Goal: Register for event/course

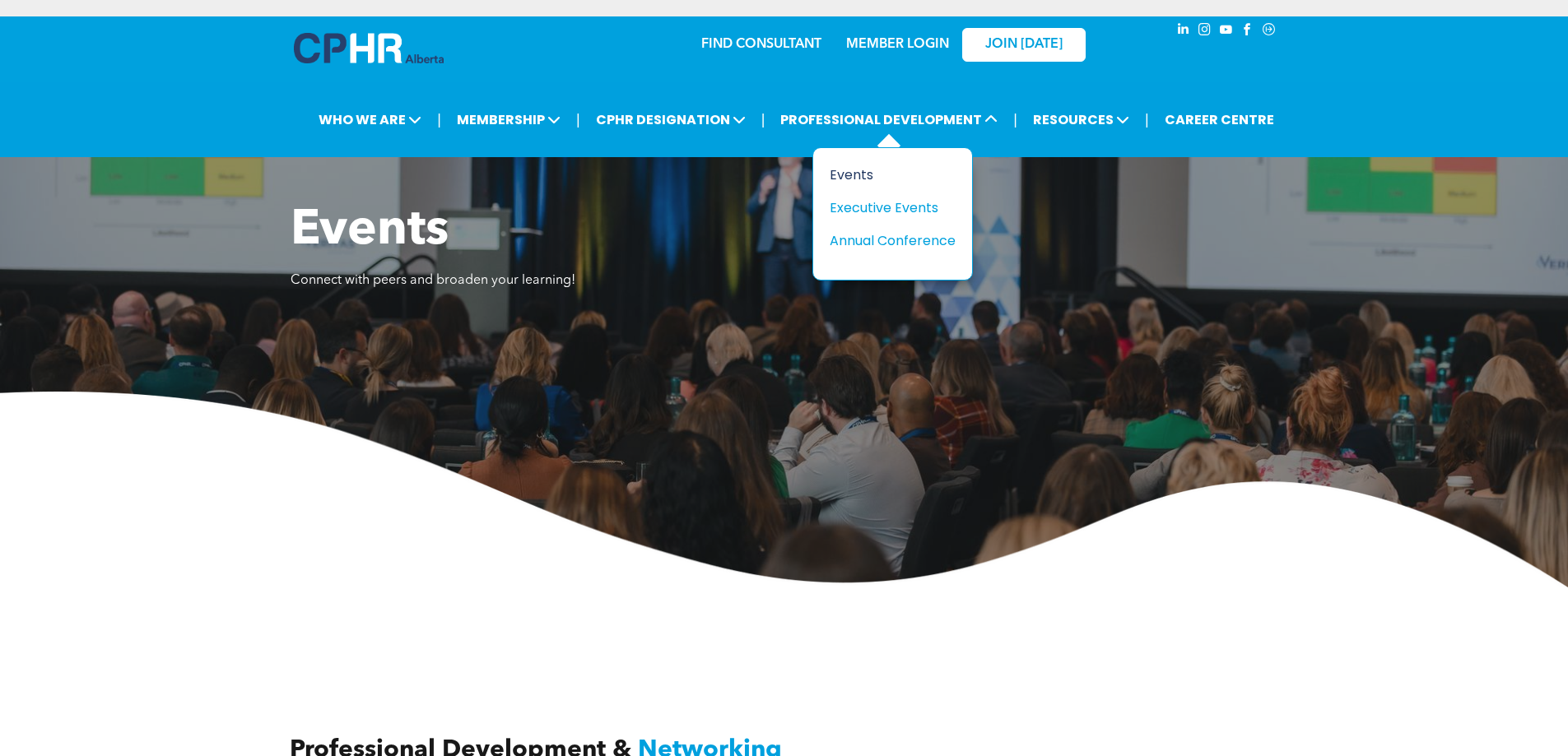
click at [844, 174] on div "Events" at bounding box center [886, 175] width 114 height 21
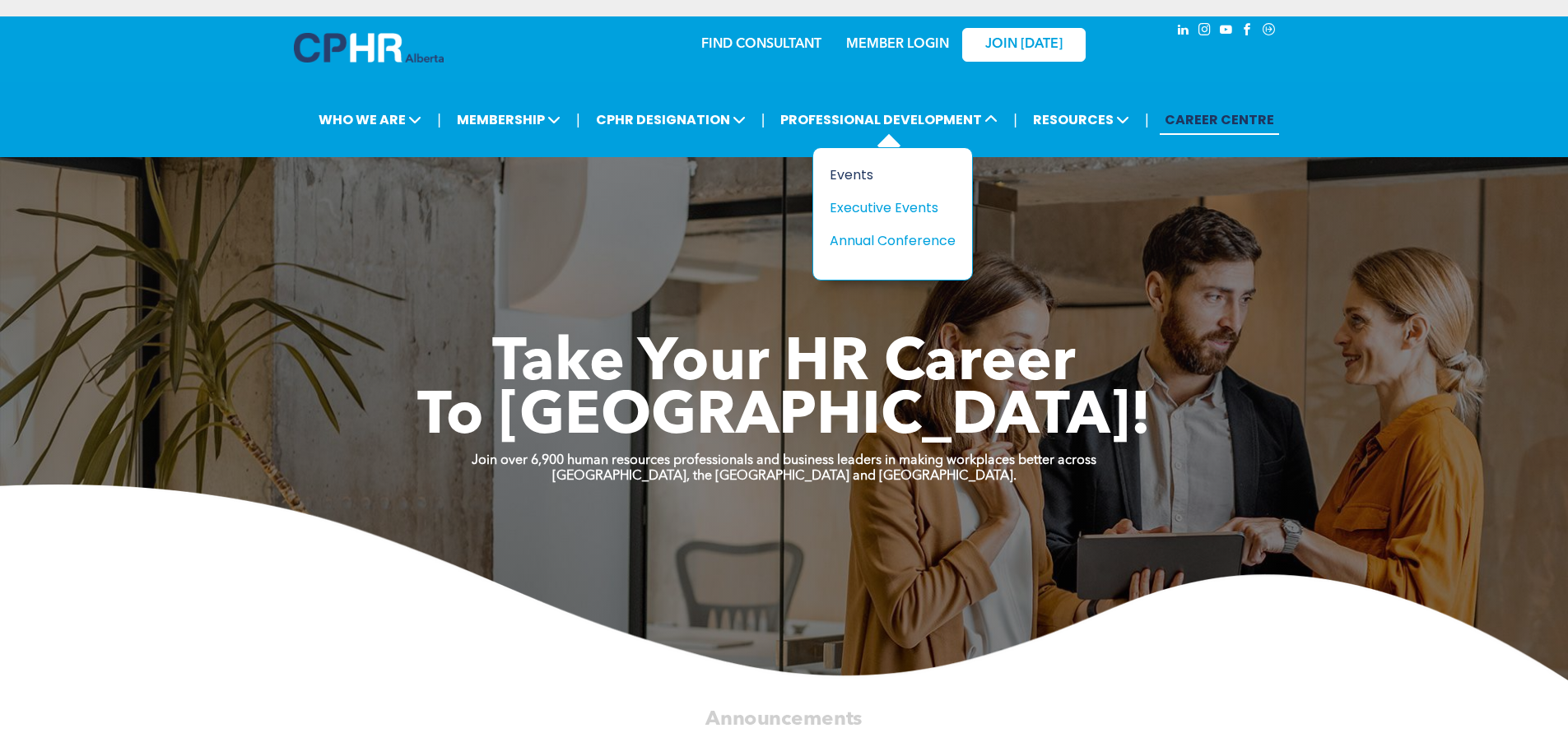
click at [852, 174] on div "Events" at bounding box center [886, 175] width 114 height 21
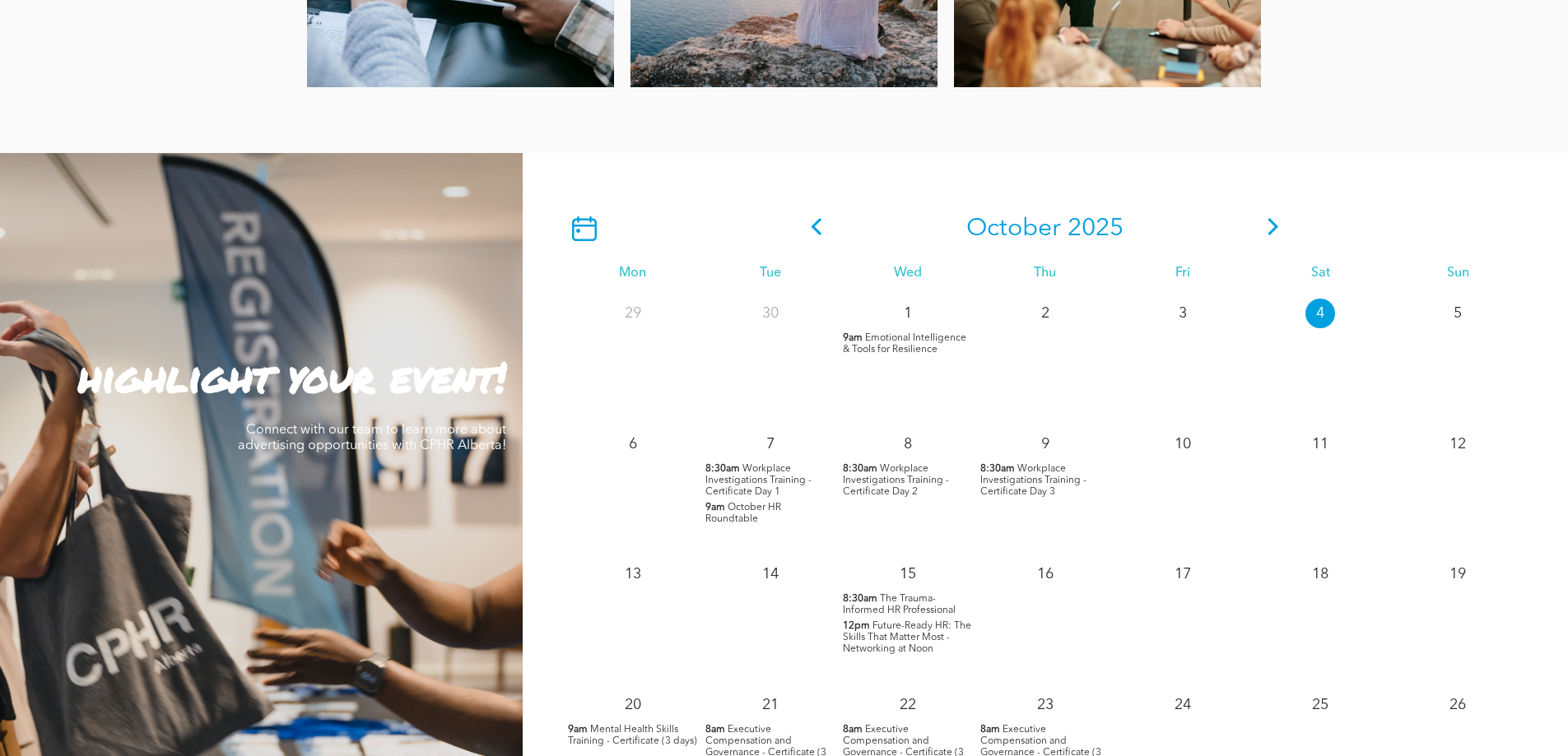
scroll to position [1481, 0]
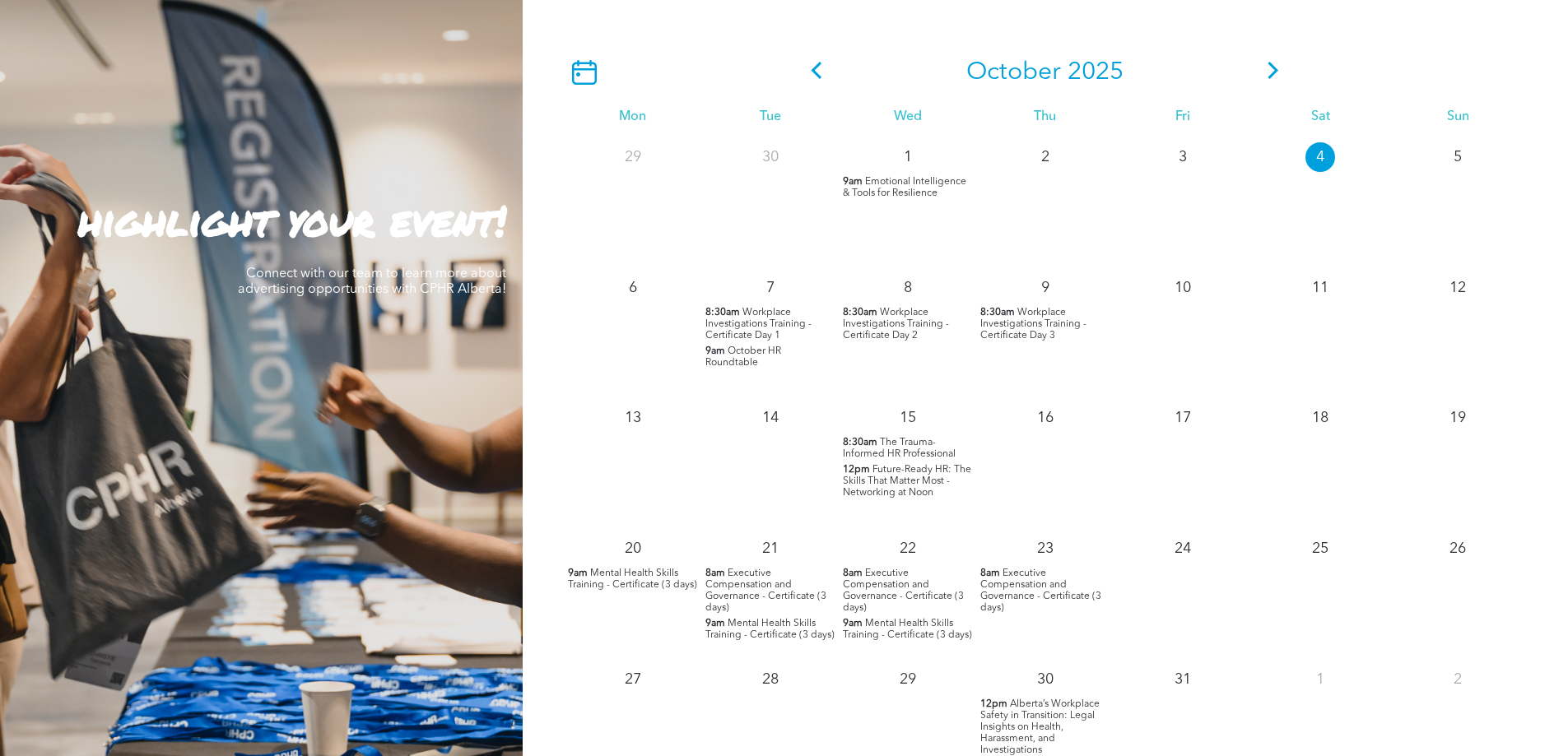
click at [1276, 70] on icon at bounding box center [1273, 71] width 24 height 17
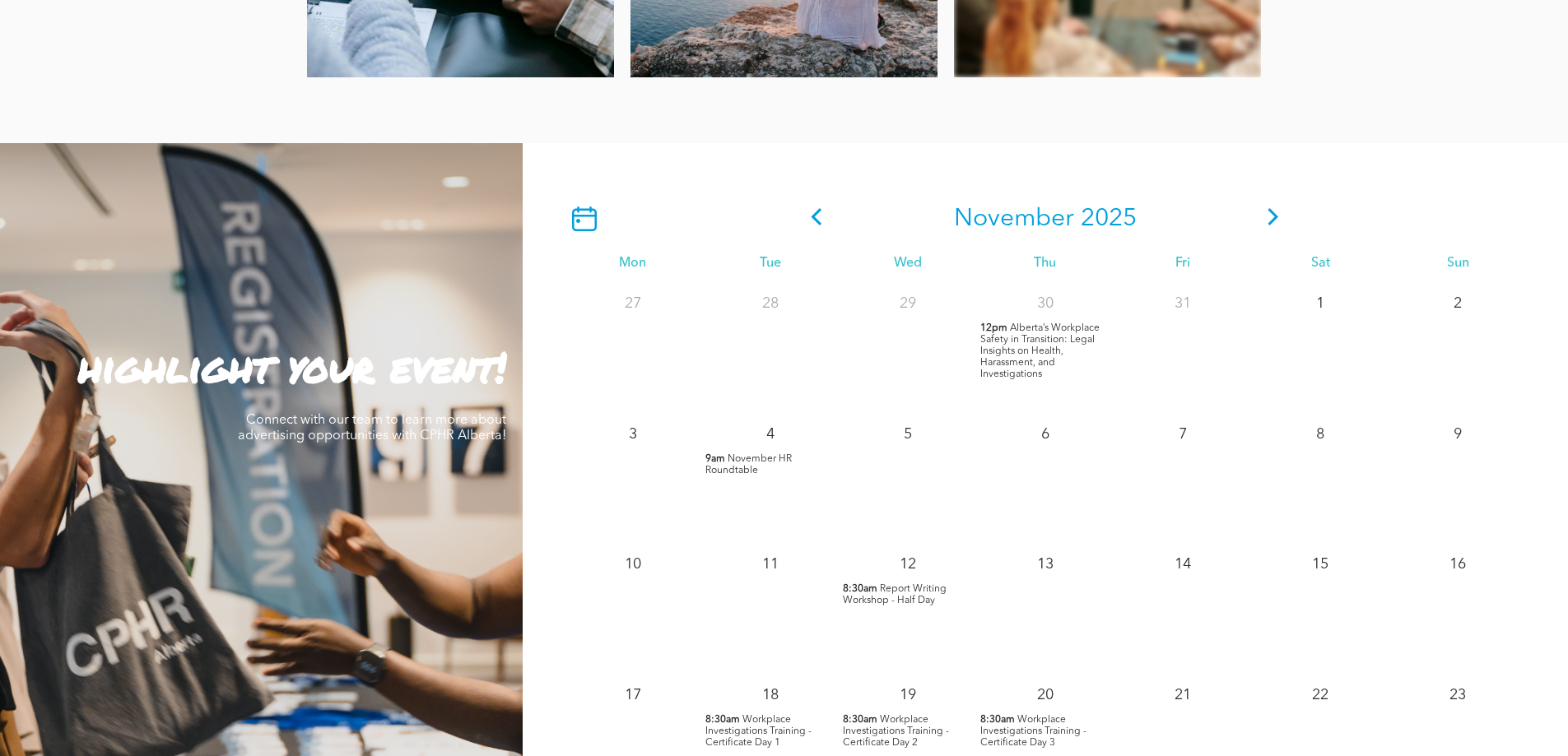
scroll to position [1398, 0]
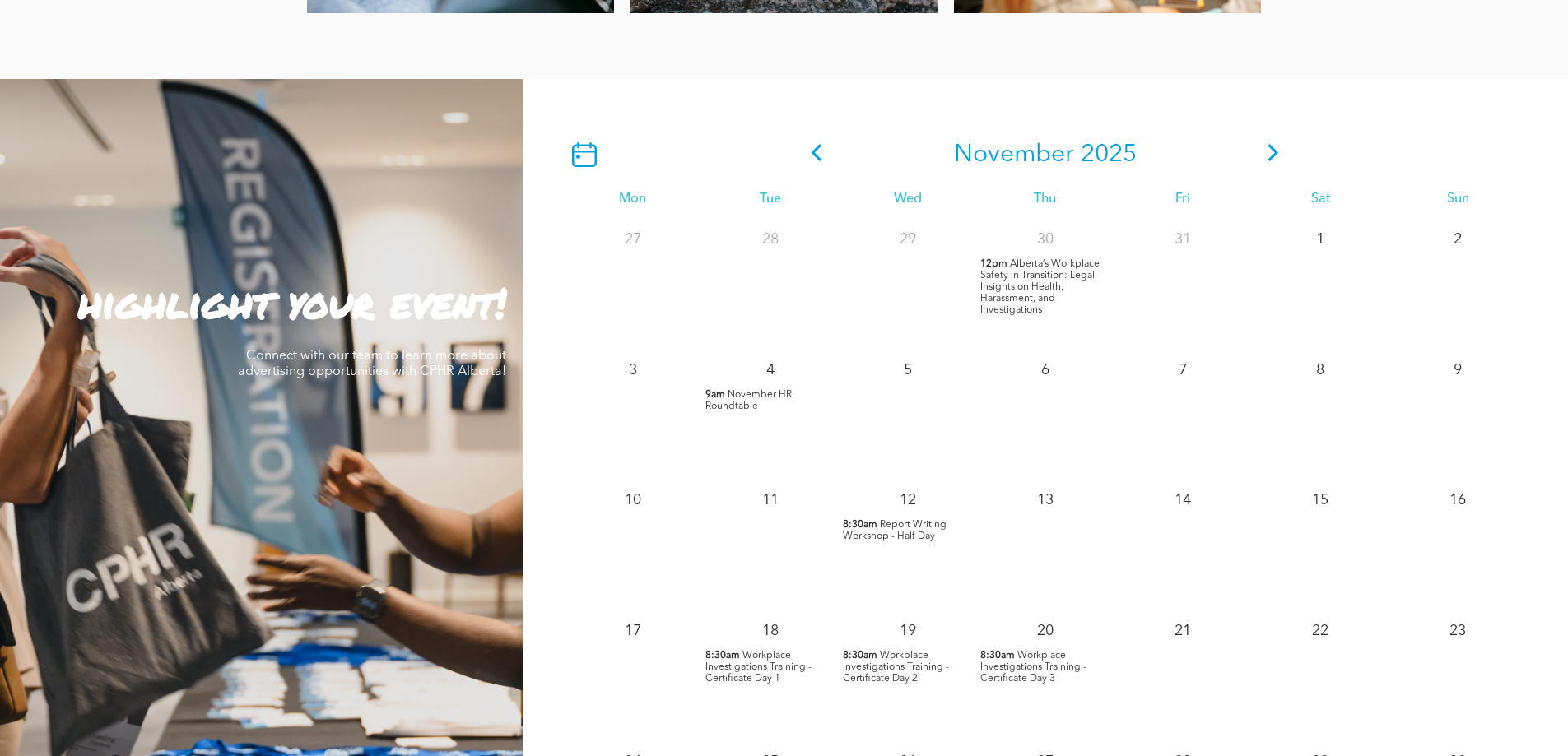
click at [743, 662] on span "Workplace Investigations Training - Certificate Day 1" at bounding box center [758, 667] width 106 height 33
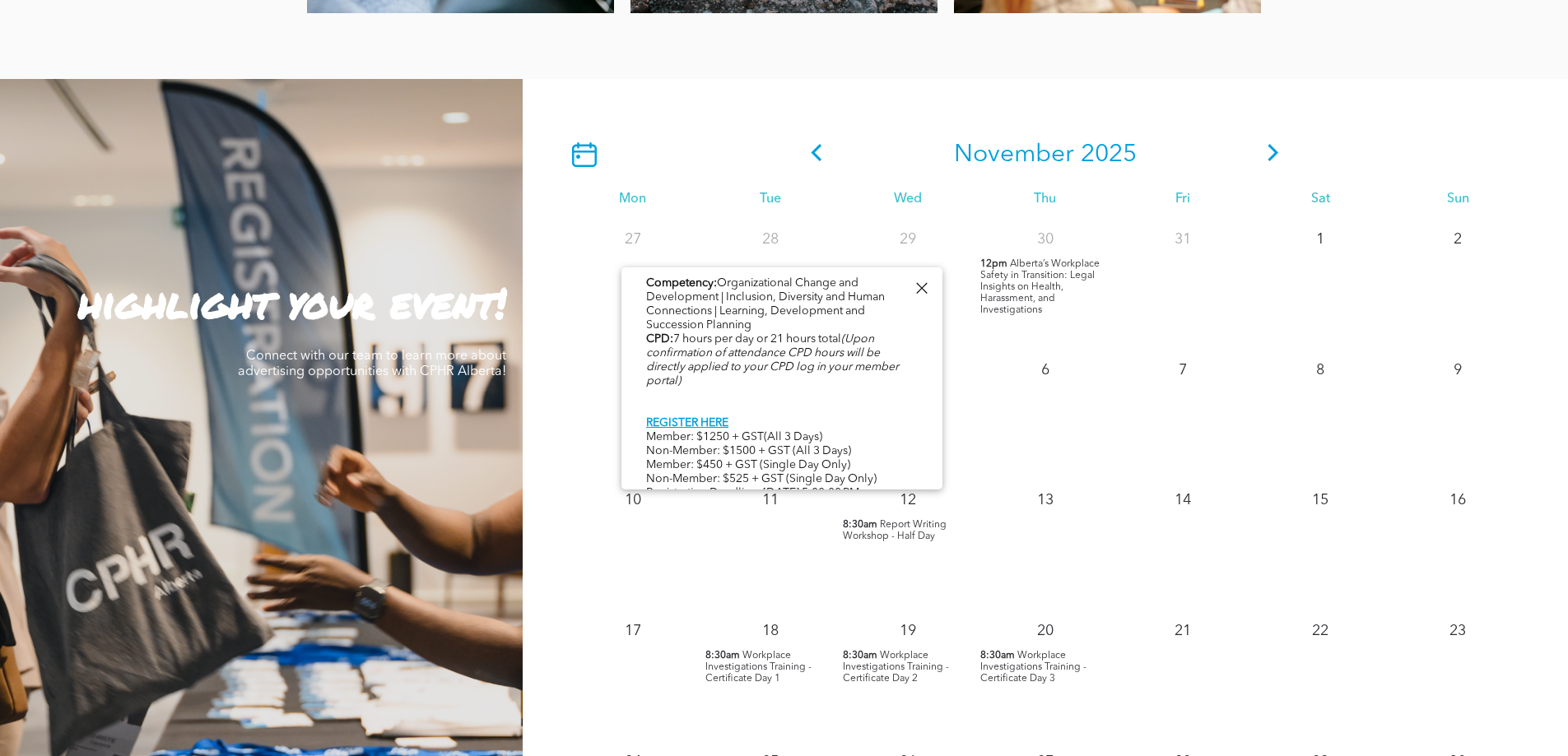
scroll to position [823, 0]
click at [717, 418] on link "REGISTER HERE" at bounding box center [687, 417] width 82 height 11
click at [816, 156] on icon at bounding box center [816, 153] width 24 height 17
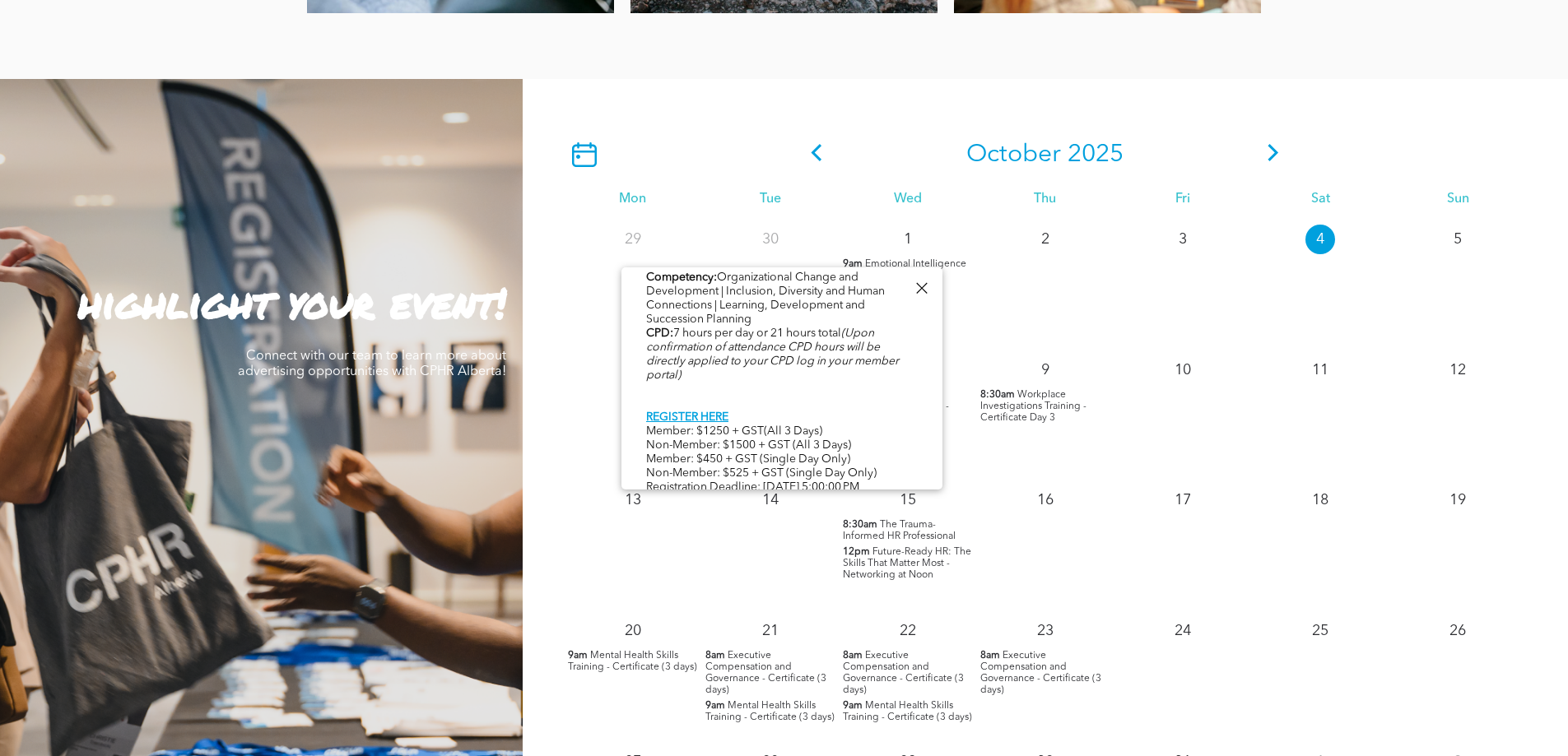
click at [920, 285] on div at bounding box center [921, 288] width 23 height 23
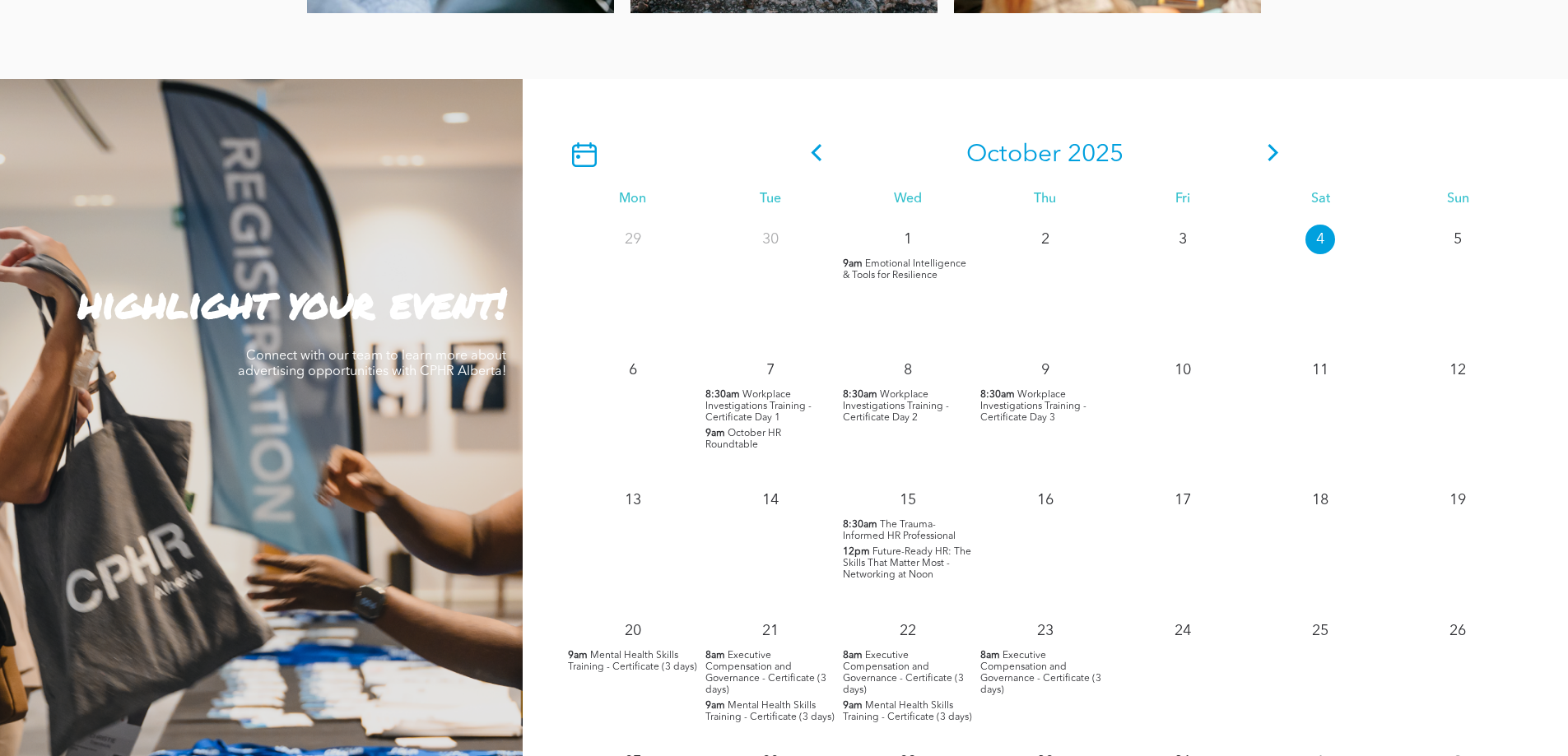
click at [766, 401] on span "Workplace Investigations Training - Certificate Day 1" at bounding box center [758, 406] width 106 height 33
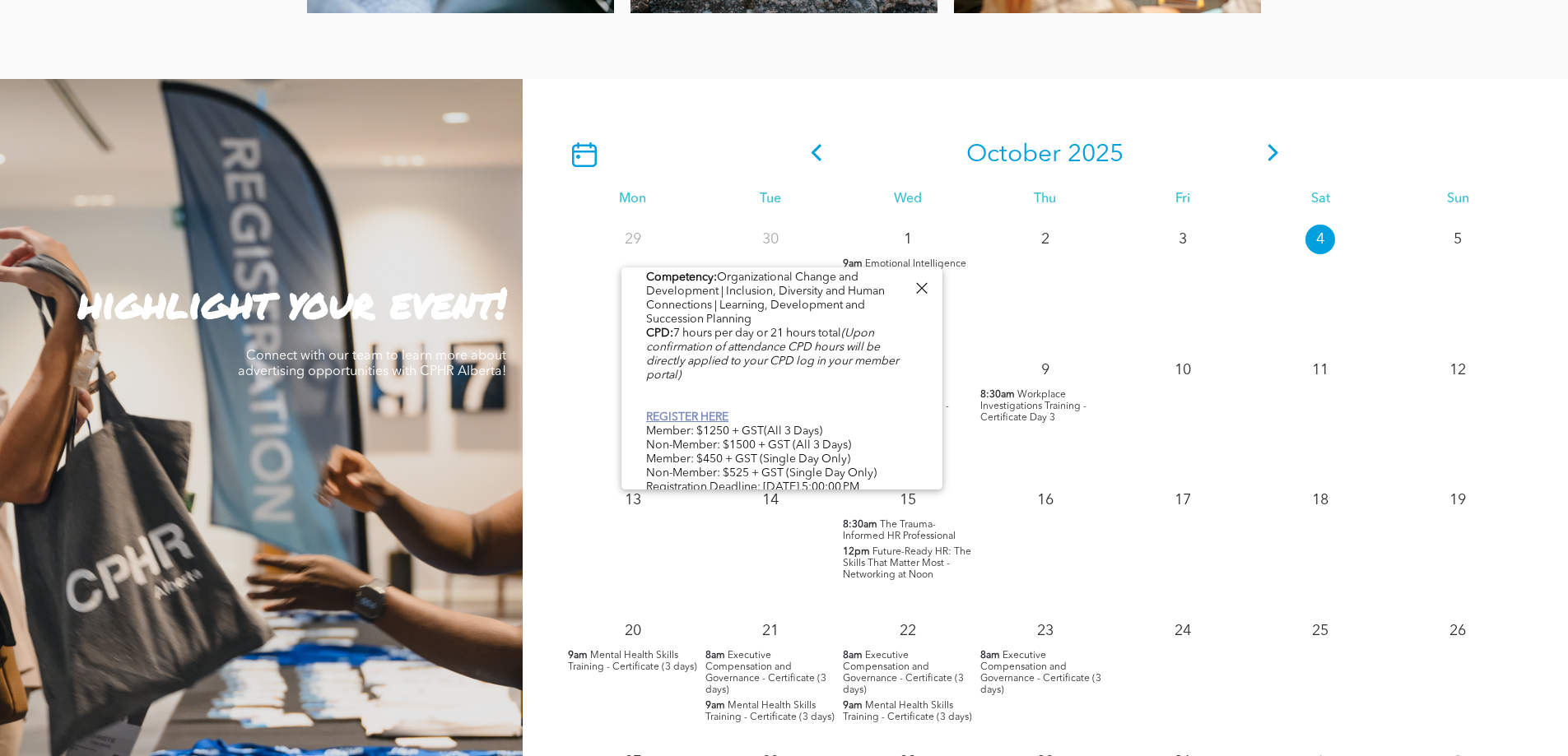
click at [723, 417] on link "REGISTER HERE" at bounding box center [687, 417] width 82 height 11
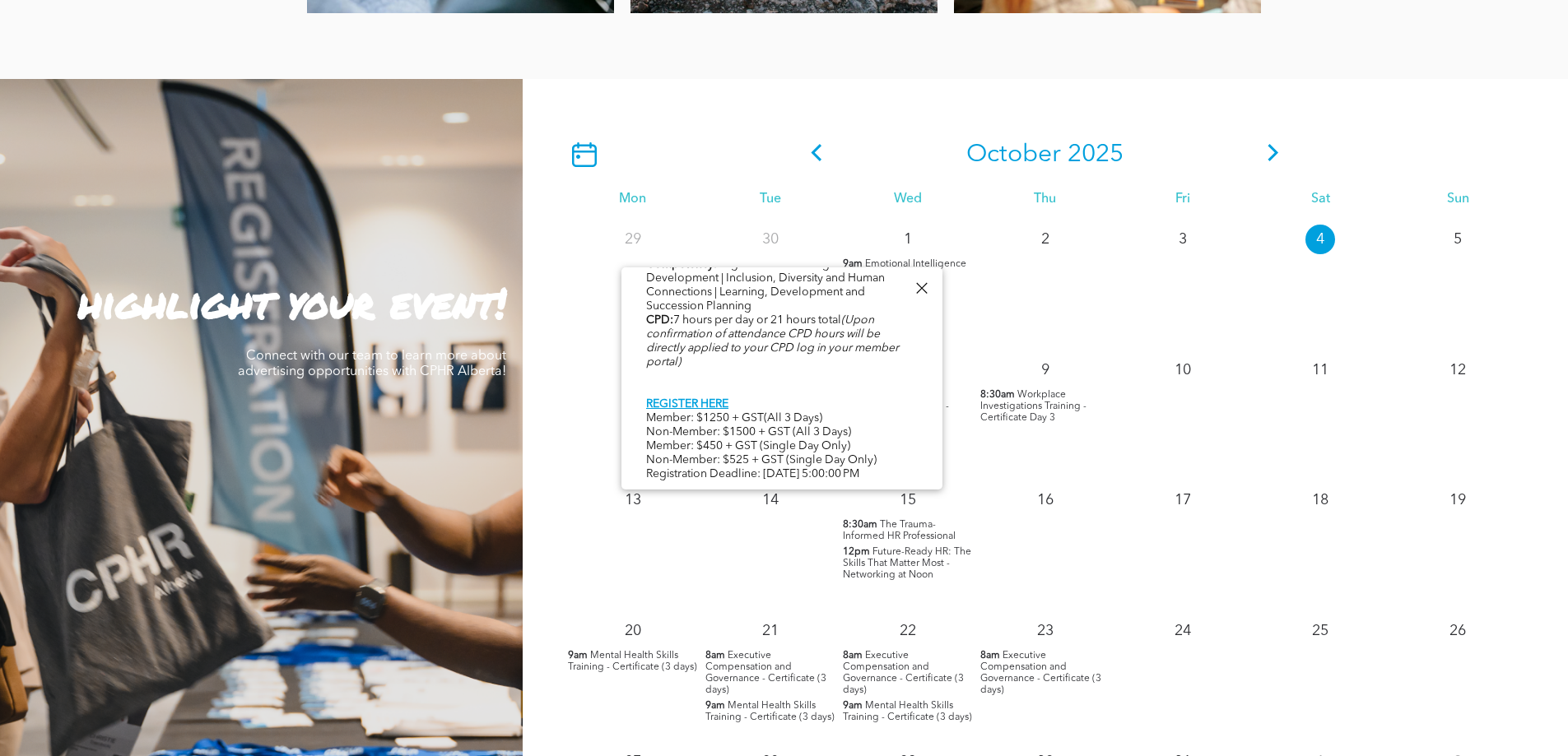
scroll to position [848, 0]
click at [1011, 410] on span "Workplace Investigations Training - Certificate Day 3" at bounding box center [1033, 406] width 106 height 33
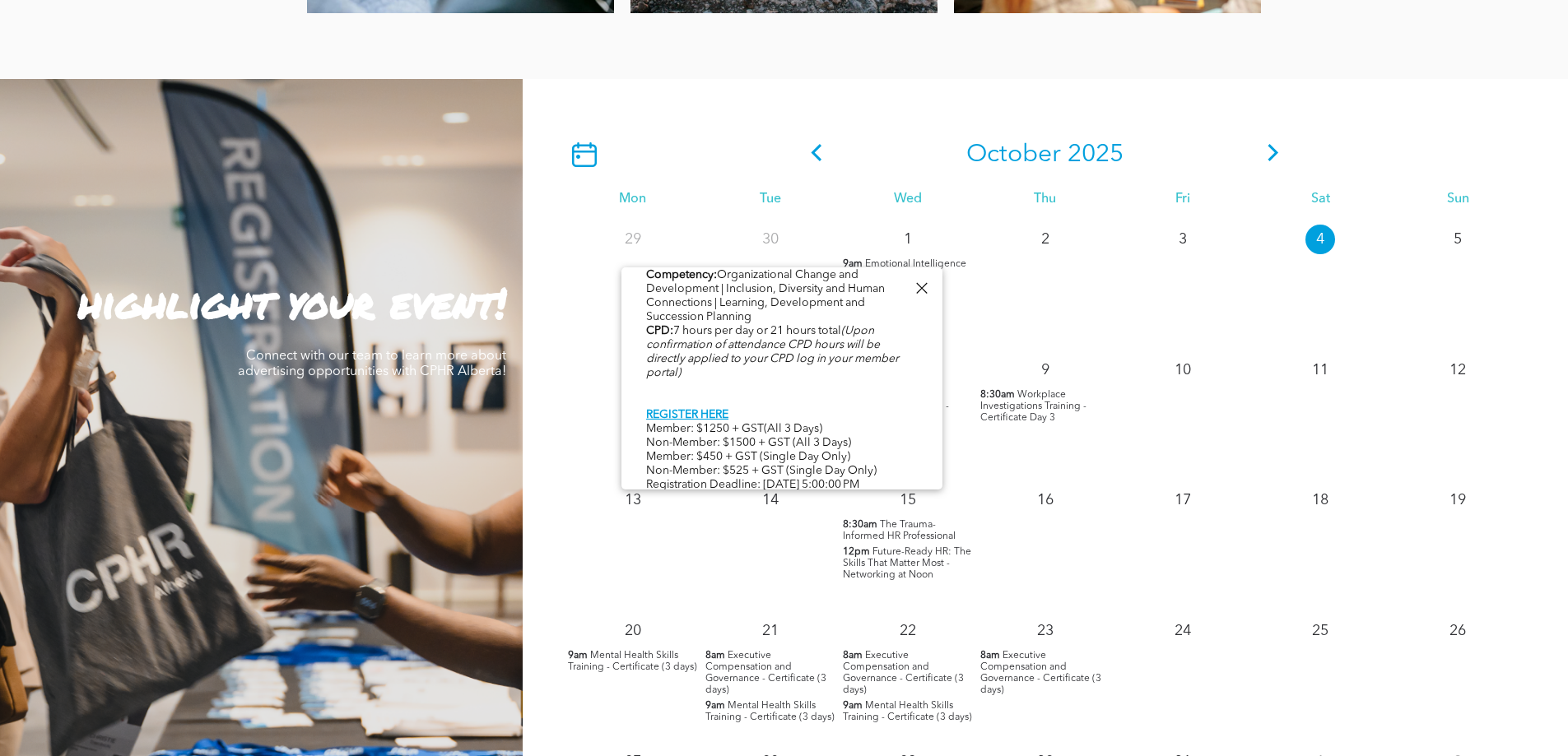
scroll to position [844, 0]
click at [720, 401] on link "REGISTER HERE" at bounding box center [687, 407] width 82 height 11
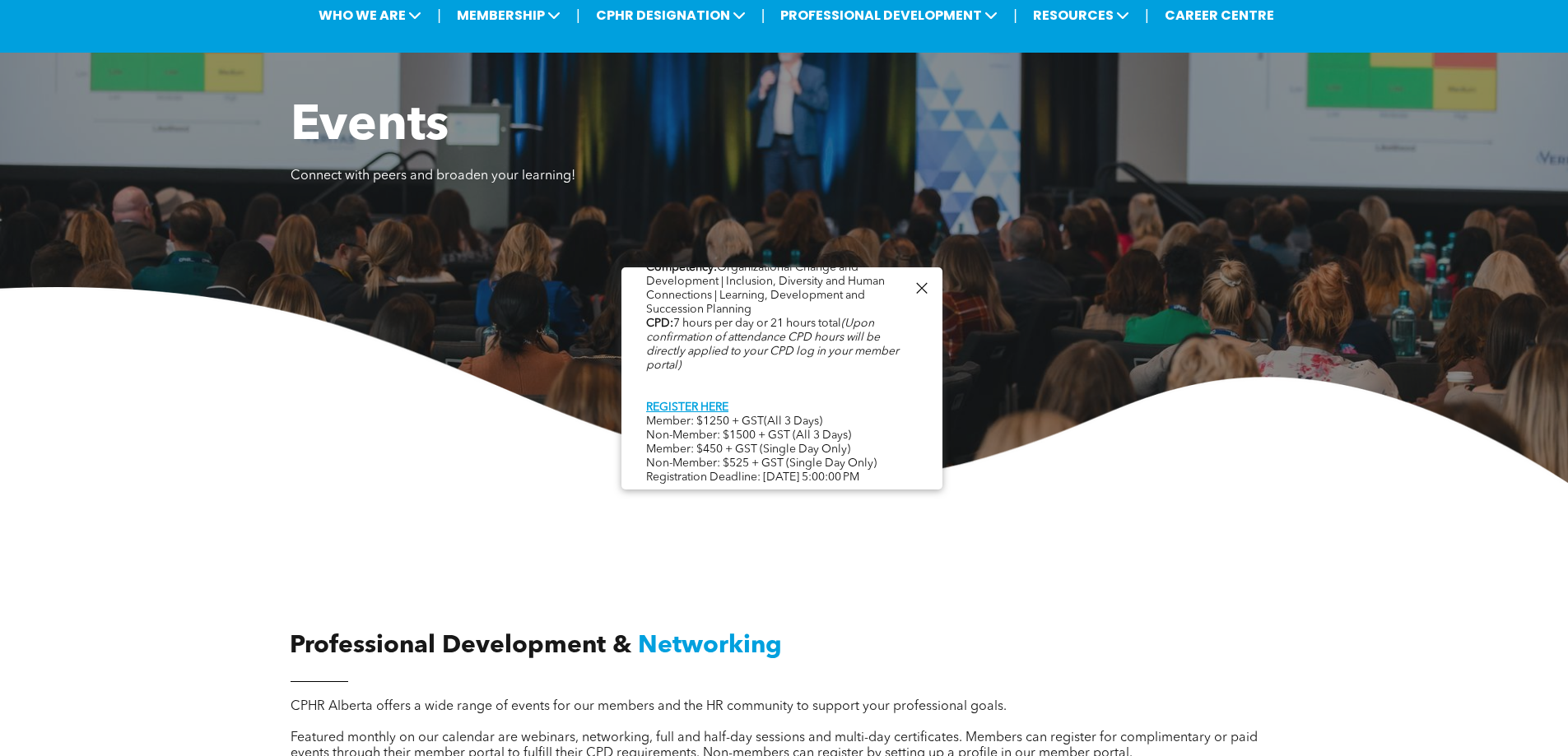
scroll to position [0, 0]
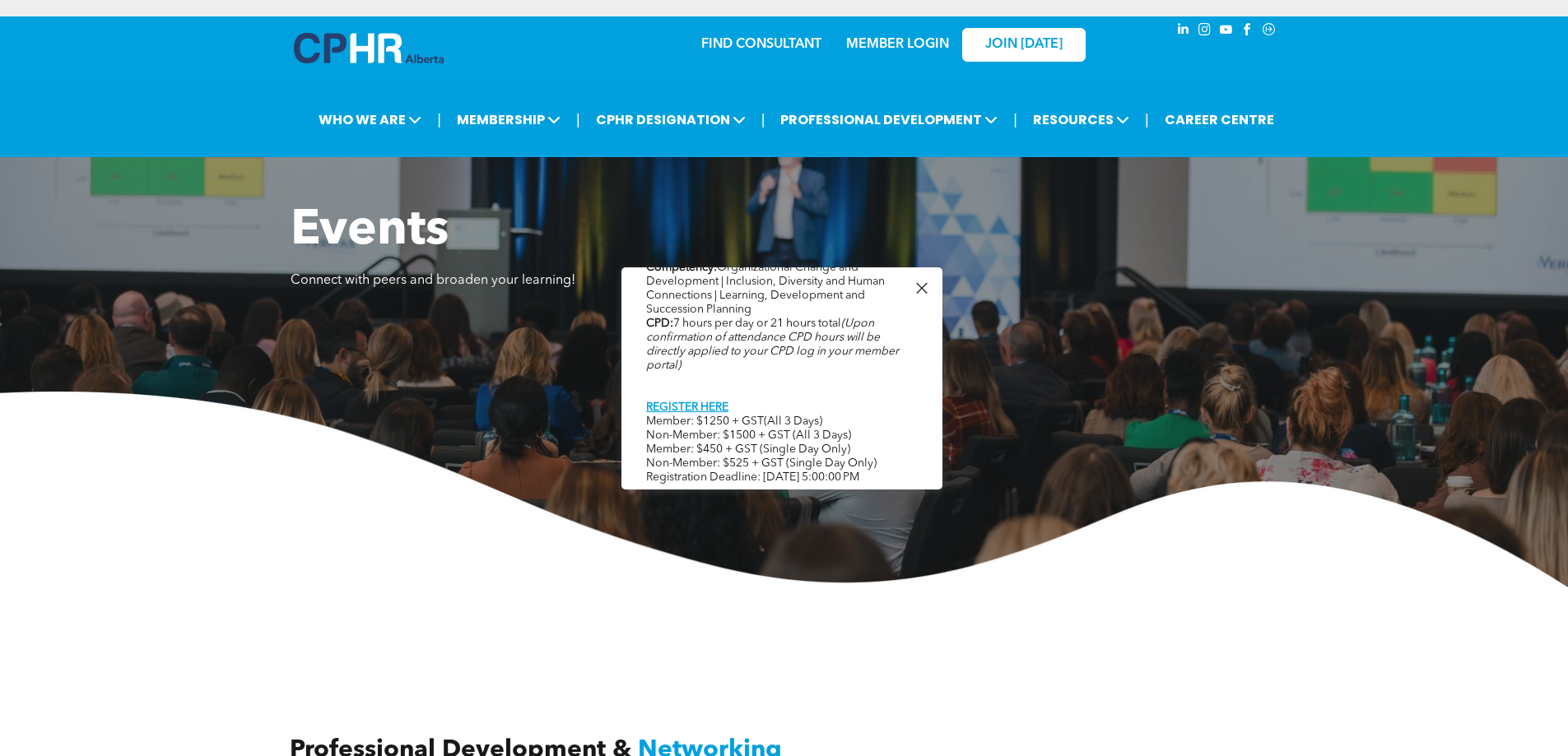
click at [917, 40] on link "MEMBER LOGIN" at bounding box center [897, 44] width 103 height 13
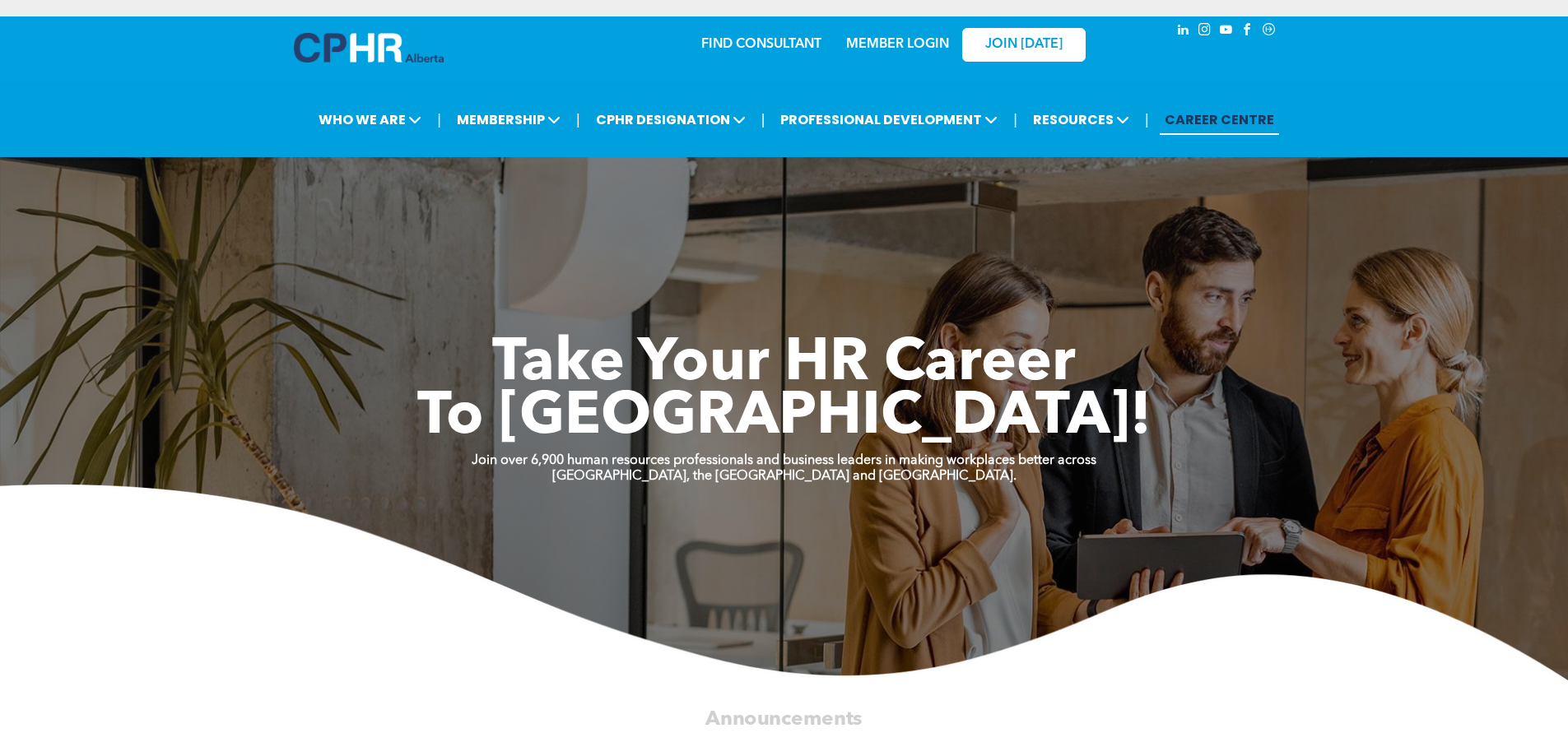
click at [365, 46] on img at bounding box center [368, 47] width 150 height 29
